Goal: Check status: Check status

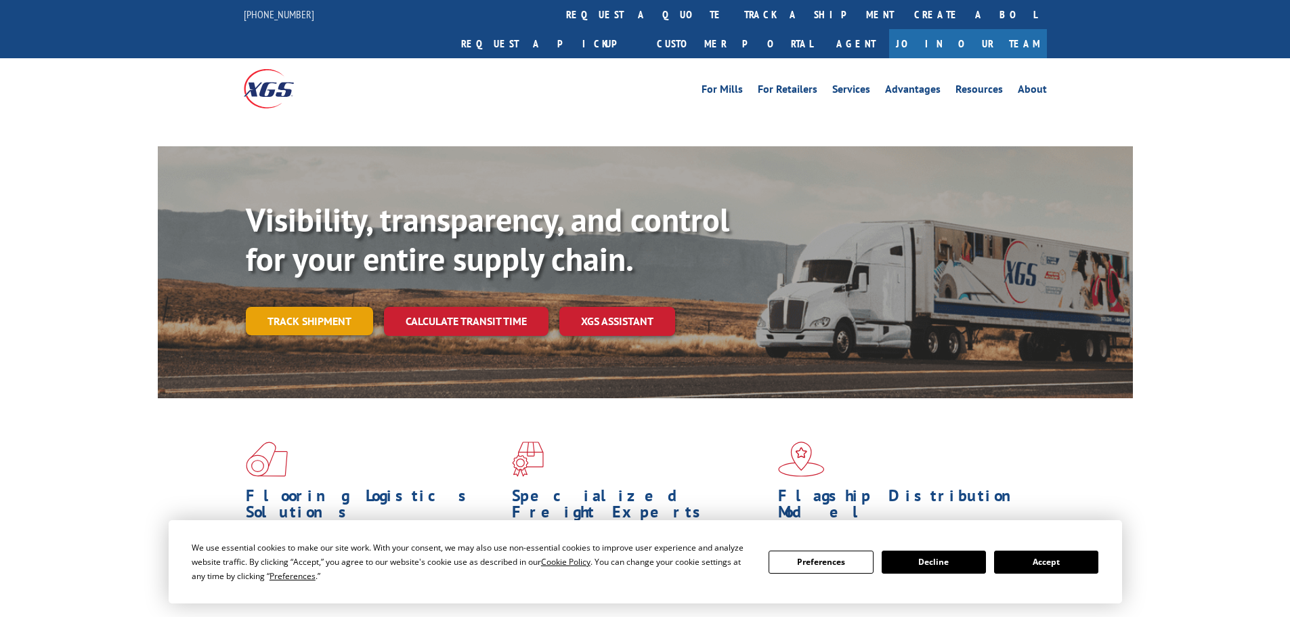
click at [335, 295] on div "Visibility, transparency, and control for your entire supply chain. Track shipm…" at bounding box center [689, 294] width 887 height 189
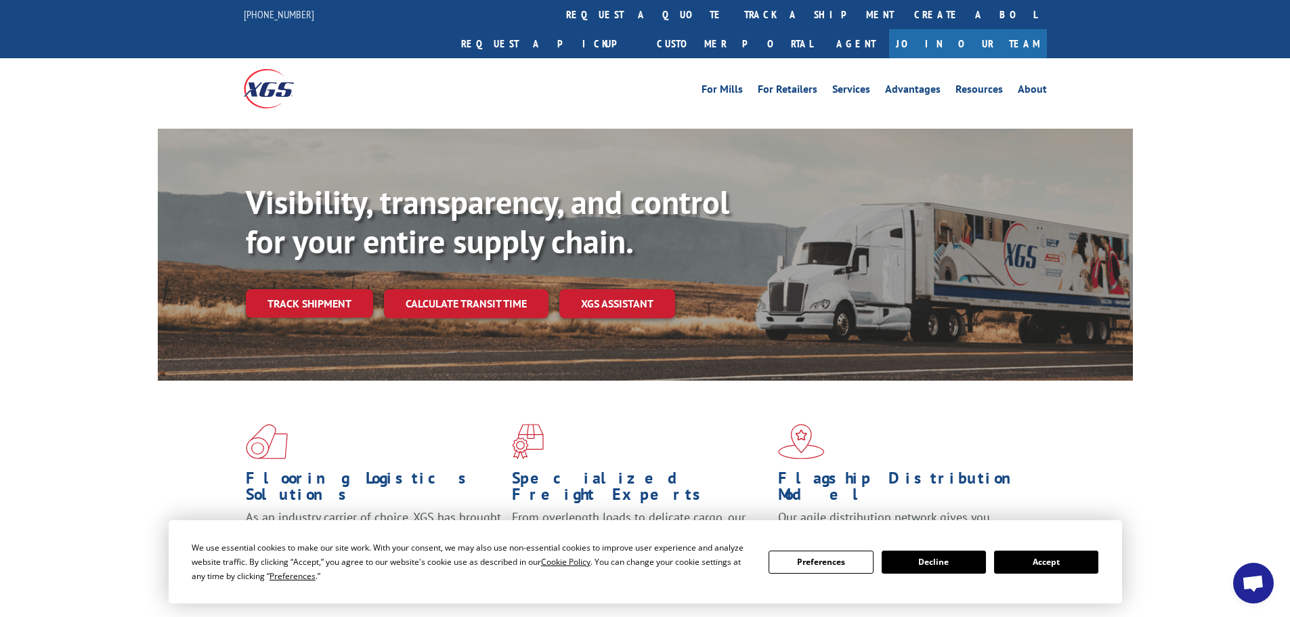
click at [1070, 560] on button "Accept" at bounding box center [1046, 562] width 104 height 23
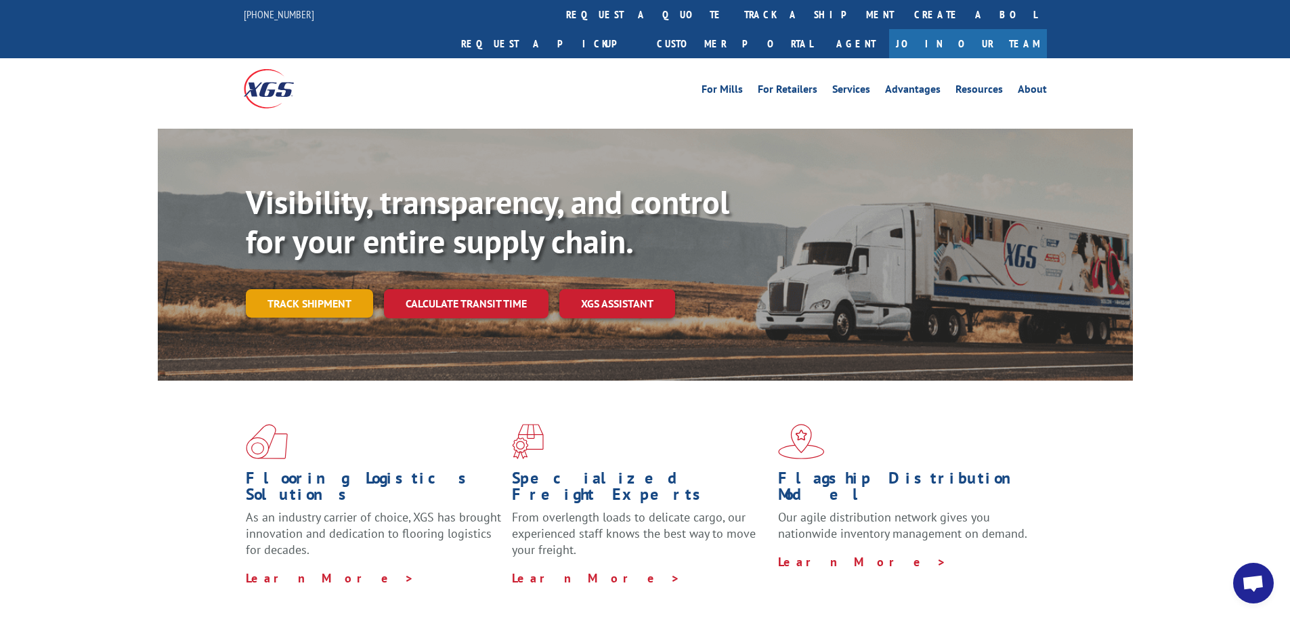
click at [337, 289] on link "Track shipment" at bounding box center [309, 303] width 127 height 28
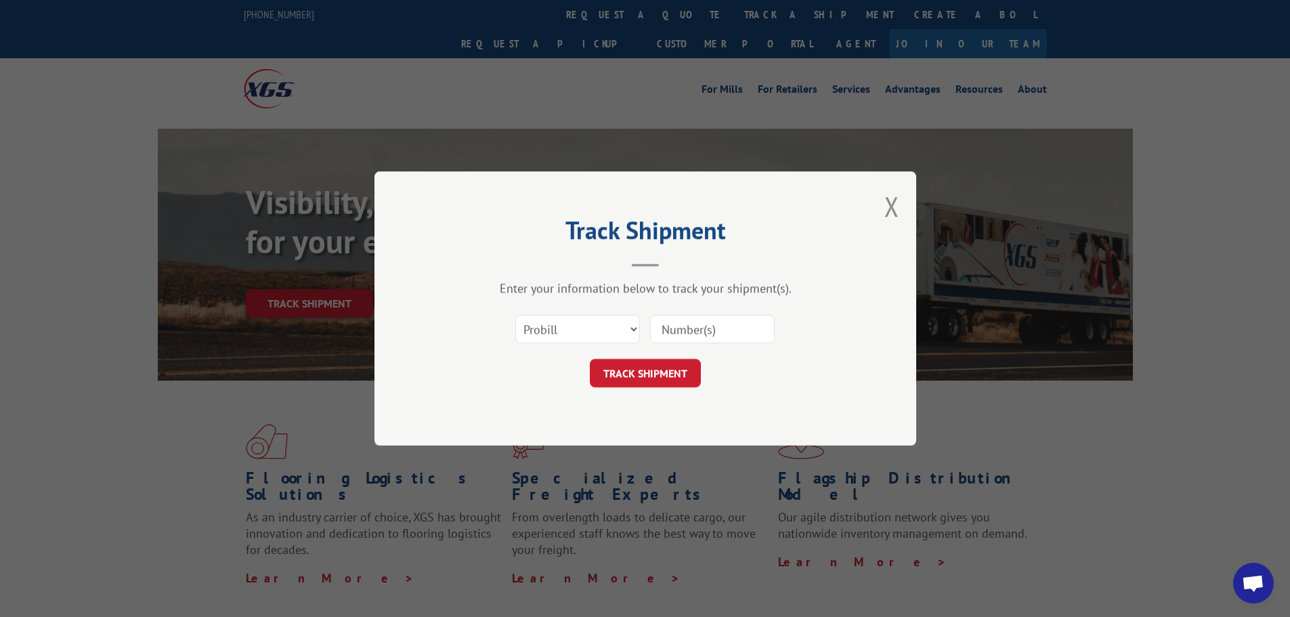
click at [717, 334] on input at bounding box center [712, 329] width 125 height 28
paste input "17523928"
type input "17523928"
click at [681, 362] on button "TRACK SHIPMENT" at bounding box center [645, 373] width 111 height 28
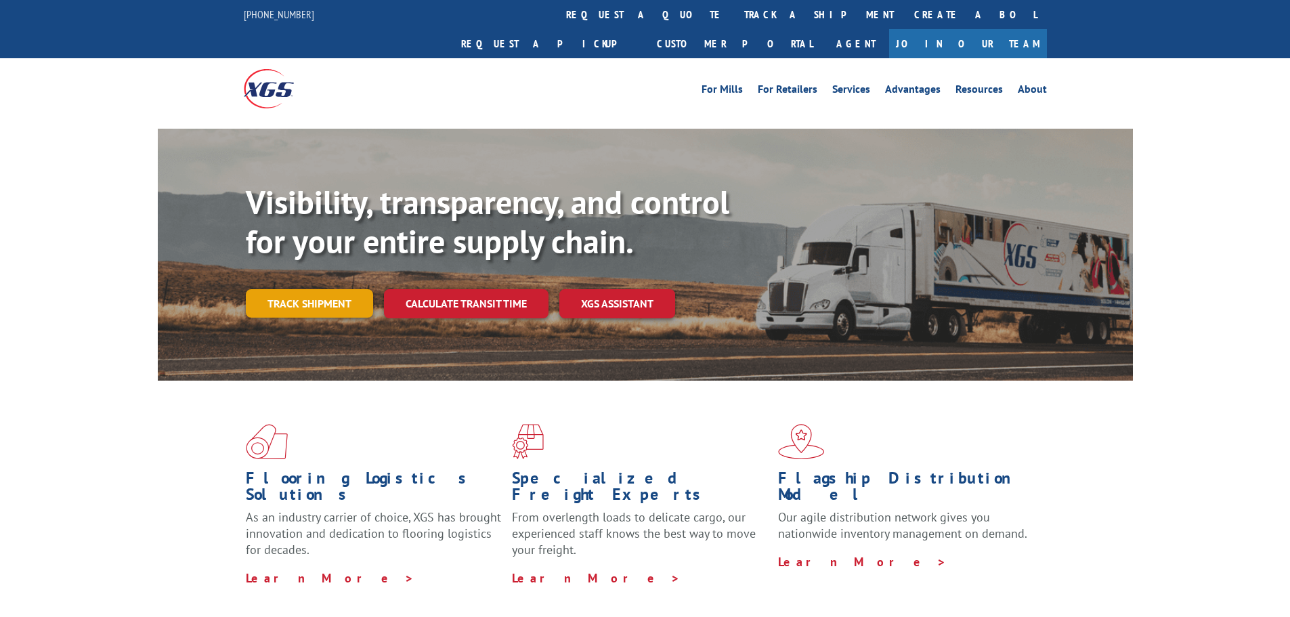
click at [314, 289] on link "Track shipment" at bounding box center [309, 303] width 127 height 28
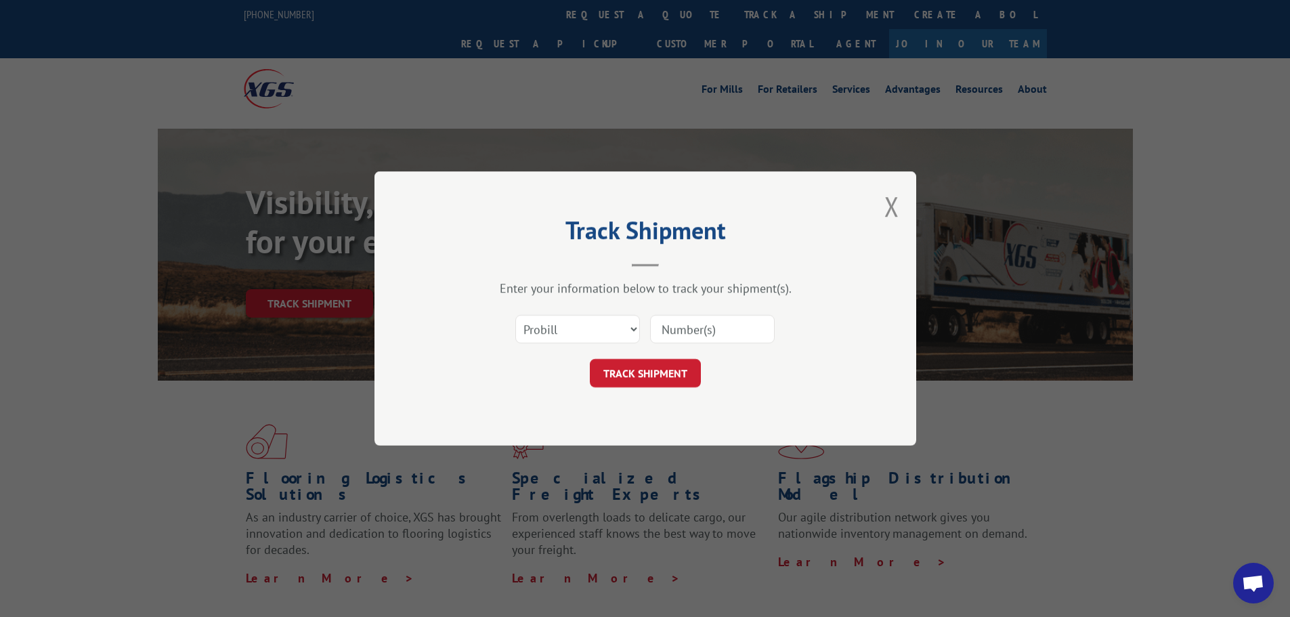
paste input "17523953"
type input "17523953"
click at [656, 359] on button "TRACK SHIPMENT" at bounding box center [645, 373] width 111 height 28
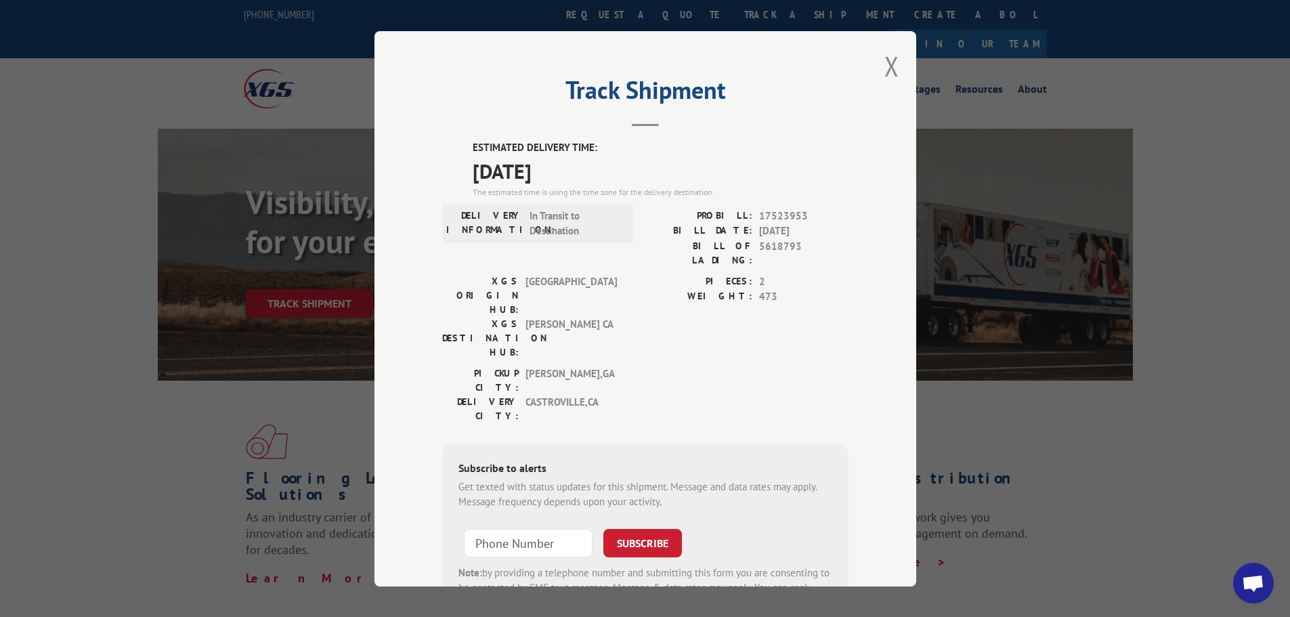
click at [475, 173] on span "[DATE]" at bounding box center [661, 170] width 376 height 30
drag, startPoint x: 475, startPoint y: 173, endPoint x: 569, endPoint y: 169, distance: 93.5
click at [569, 169] on span "[DATE]" at bounding box center [661, 170] width 376 height 30
copy span "[DATE]"
click at [738, 211] on label "PROBILL:" at bounding box center [698, 216] width 107 height 16
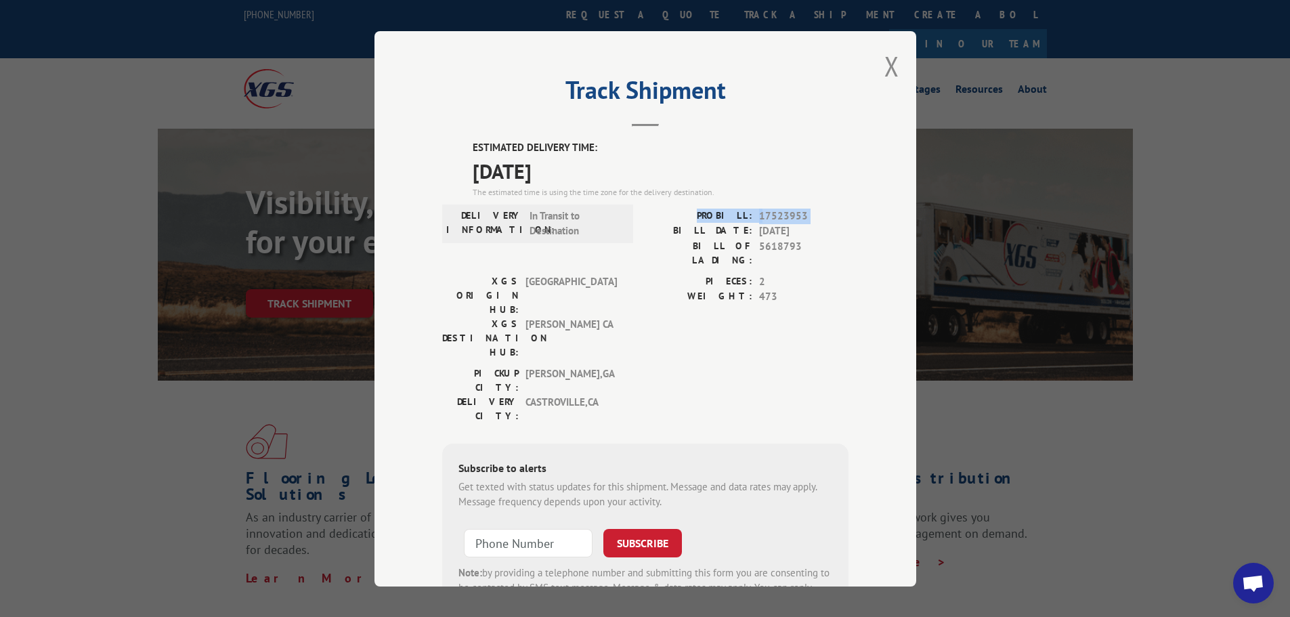
drag, startPoint x: 738, startPoint y: 211, endPoint x: 801, endPoint y: 211, distance: 63.0
click at [801, 211] on div "PROBILL: 17523953" at bounding box center [746, 216] width 203 height 16
copy div "PROBILL: 17523953"
